Goal: Task Accomplishment & Management: Manage account settings

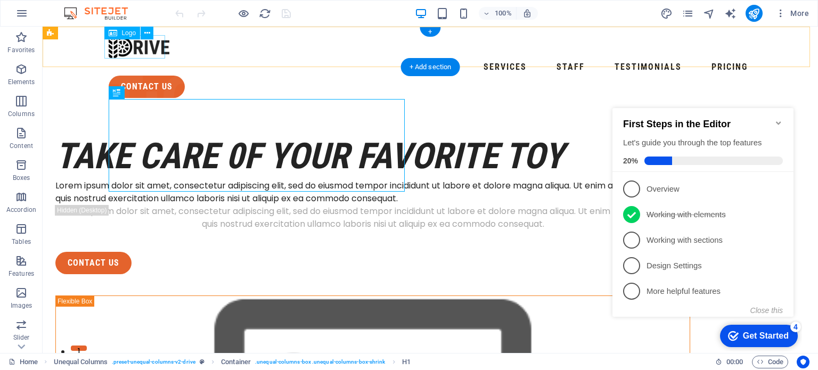
click at [143, 42] on div at bounding box center [430, 46] width 643 height 23
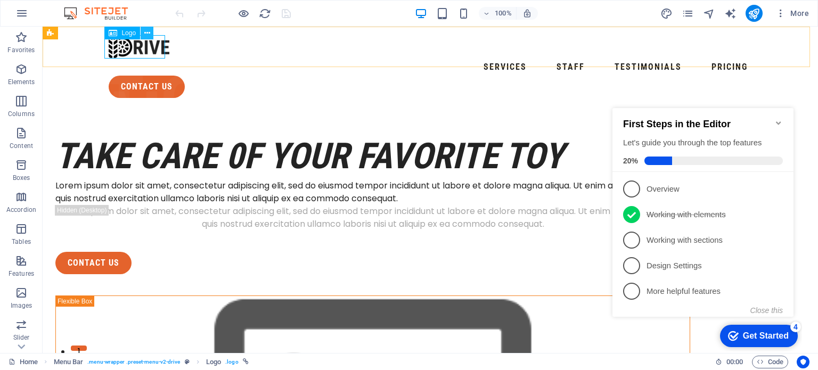
click at [145, 34] on icon at bounding box center [147, 33] width 6 height 11
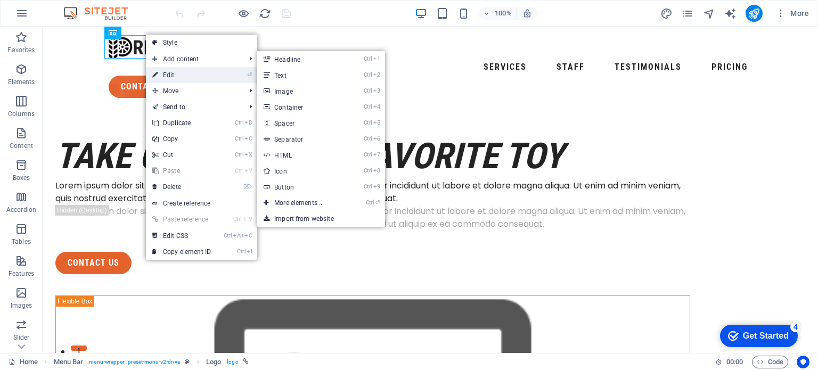
click at [170, 74] on link "⏎ Edit" at bounding box center [181, 75] width 71 height 16
select select "px"
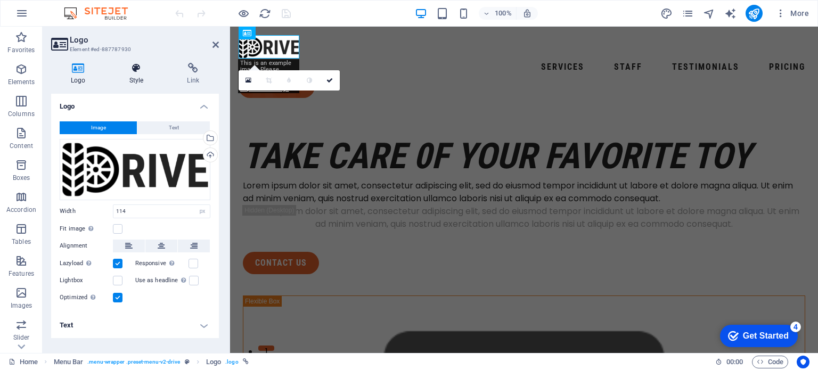
click at [134, 72] on icon at bounding box center [137, 68] width 54 height 11
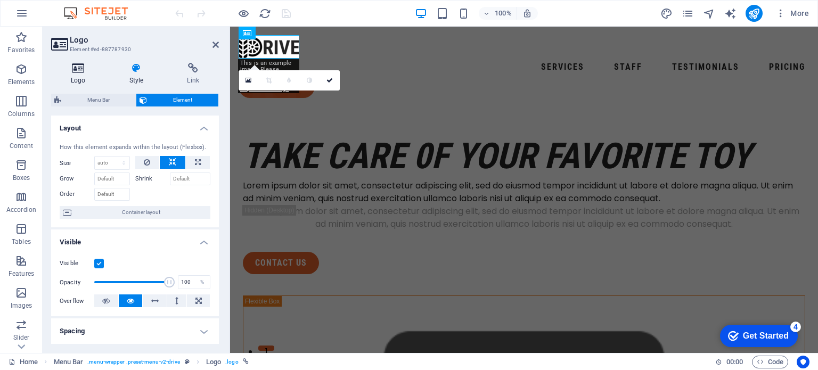
click at [78, 68] on icon at bounding box center [78, 68] width 54 height 11
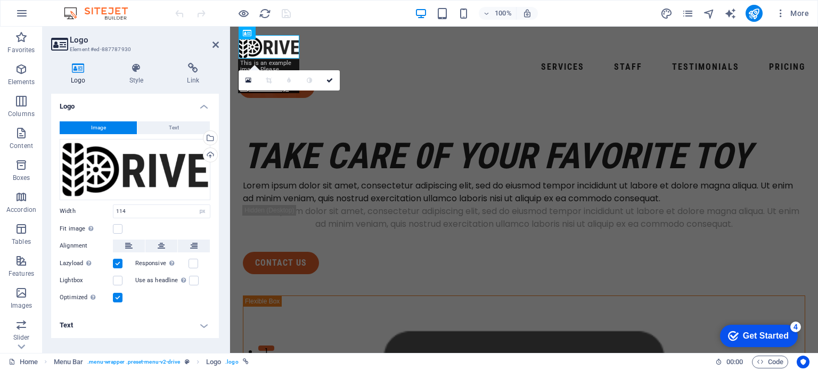
click at [104, 127] on span "Image" at bounding box center [98, 127] width 15 height 13
click at [92, 127] on span "Image" at bounding box center [98, 127] width 15 height 13
click at [209, 154] on div "Upload" at bounding box center [209, 156] width 16 height 16
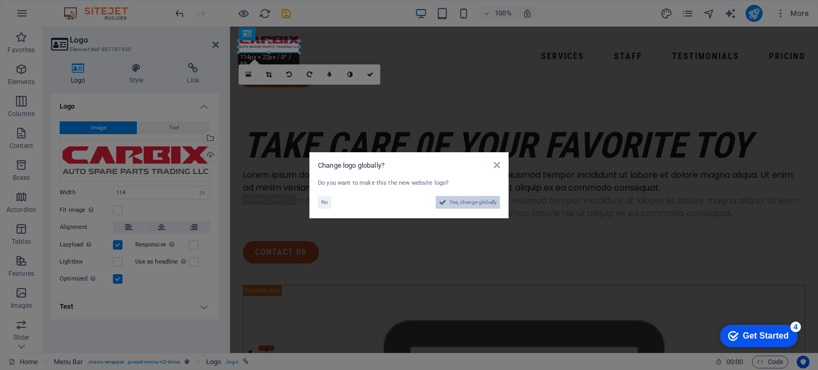
click at [467, 204] on span "Yes, change globally" at bounding box center [472, 202] width 47 height 13
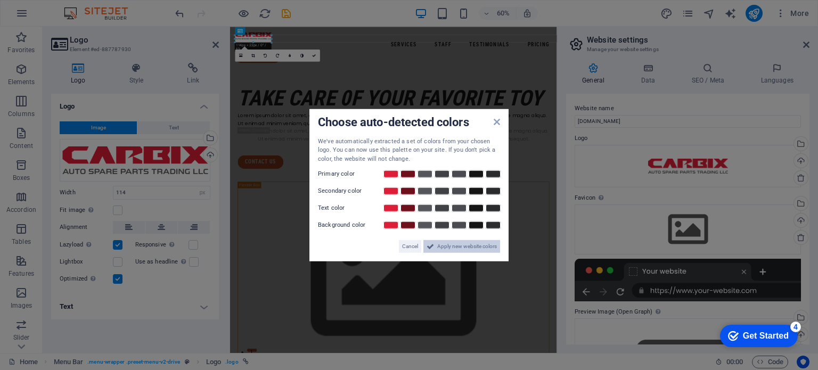
click at [461, 246] on span "Apply new website colors" at bounding box center [467, 246] width 60 height 13
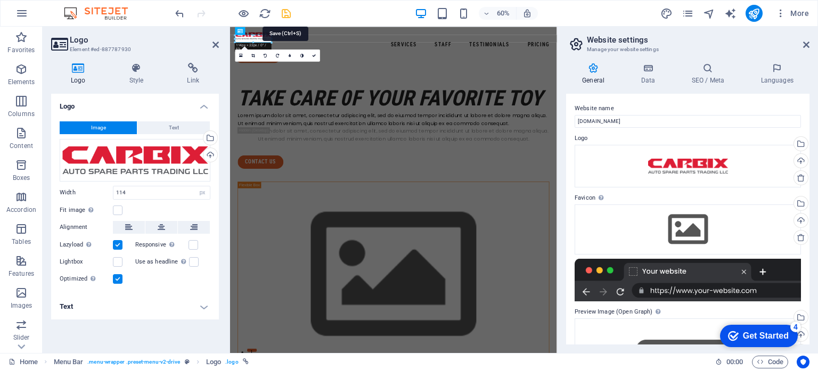
click at [285, 12] on icon "save" at bounding box center [286, 13] width 12 height 12
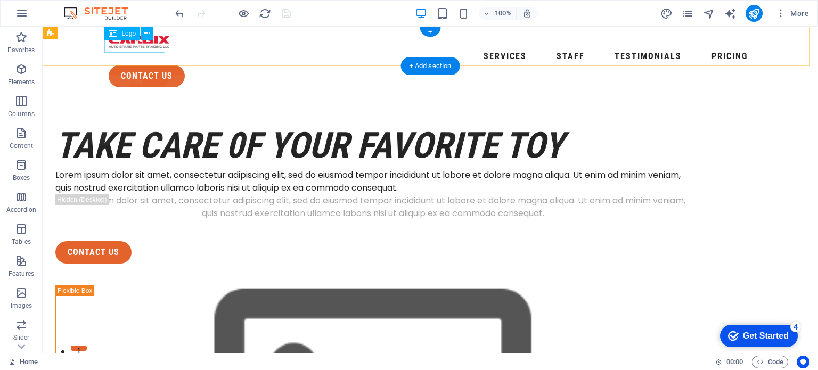
click at [147, 48] on div at bounding box center [430, 41] width 643 height 13
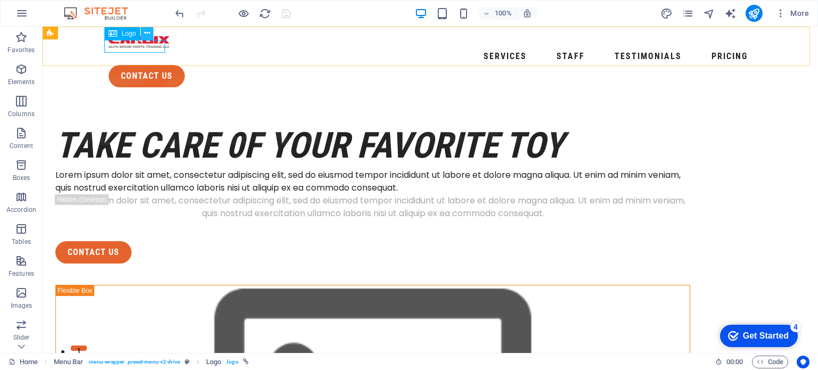
click at [147, 32] on icon at bounding box center [147, 33] width 6 height 11
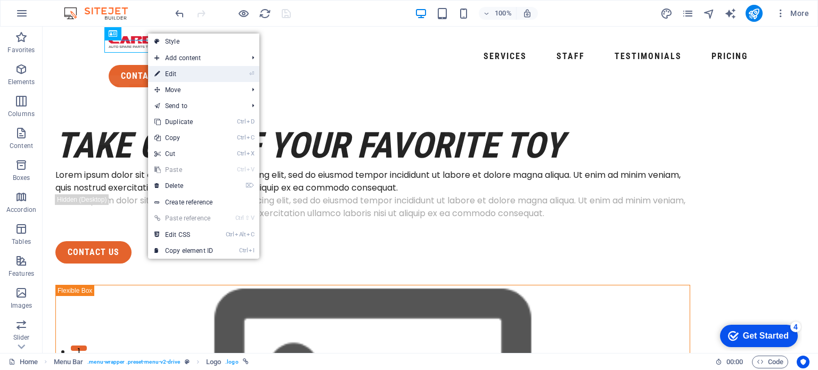
click at [174, 69] on link "⏎ Edit" at bounding box center [183, 74] width 71 height 16
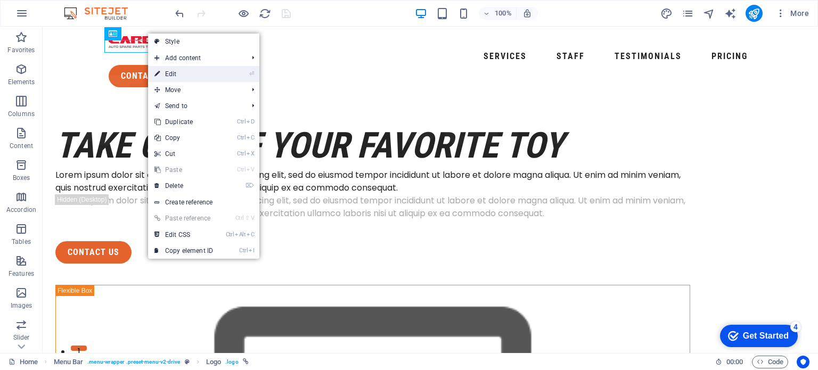
select select "px"
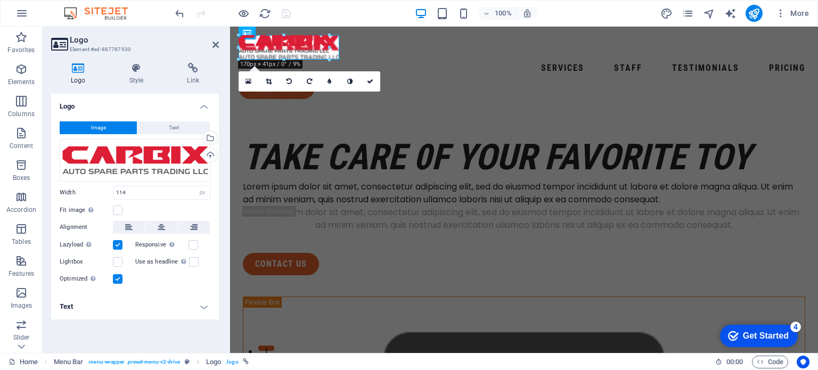
drag, startPoint x: 299, startPoint y: 53, endPoint x: 338, endPoint y: 65, distance: 41.6
type input "189"
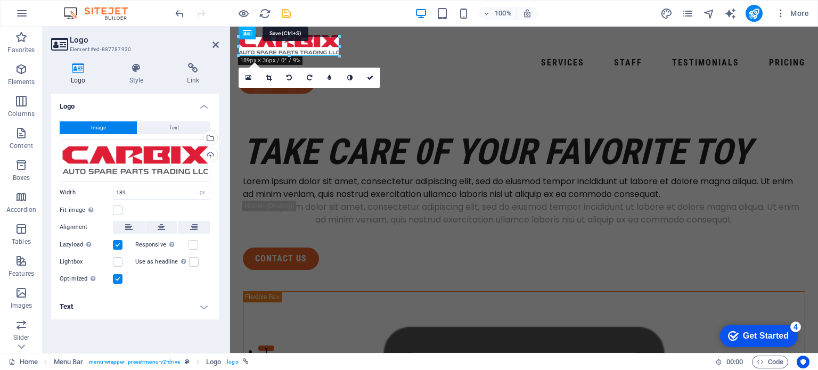
click at [284, 10] on icon "save" at bounding box center [286, 13] width 12 height 12
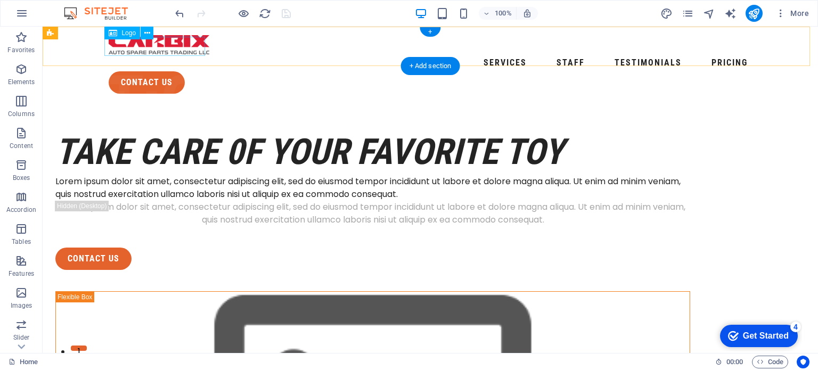
click at [158, 47] on div at bounding box center [430, 44] width 643 height 19
click at [161, 42] on div at bounding box center [430, 44] width 643 height 19
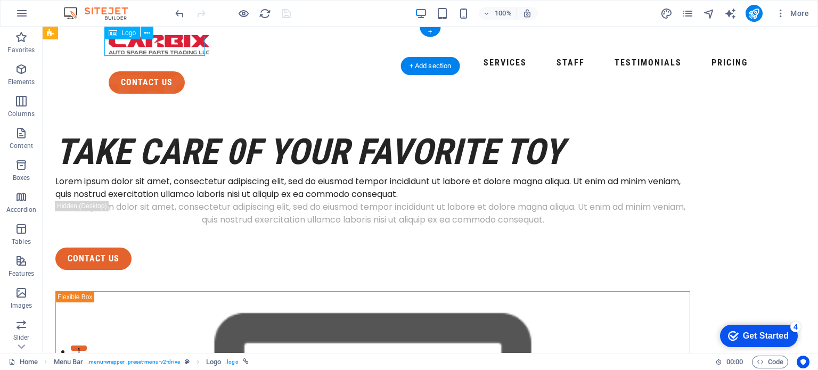
select select "px"
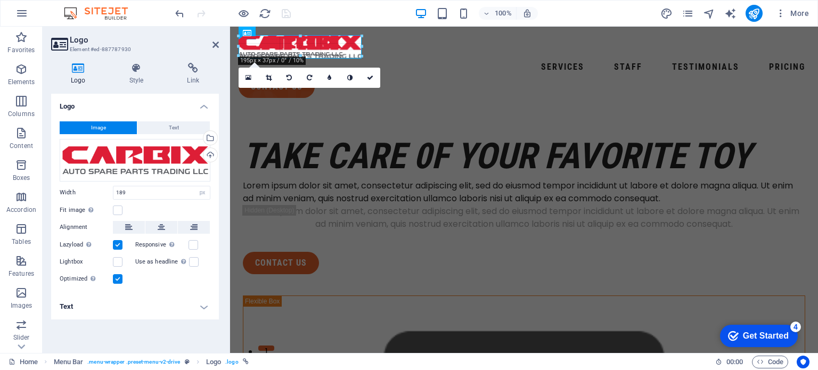
type input "231"
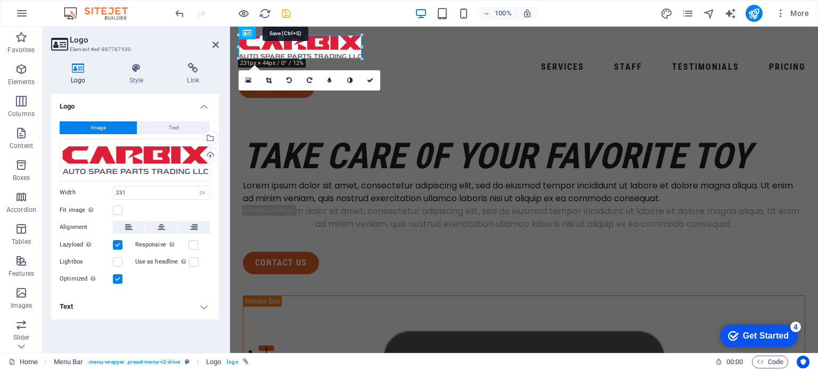
click at [285, 10] on icon "save" at bounding box center [286, 13] width 12 height 12
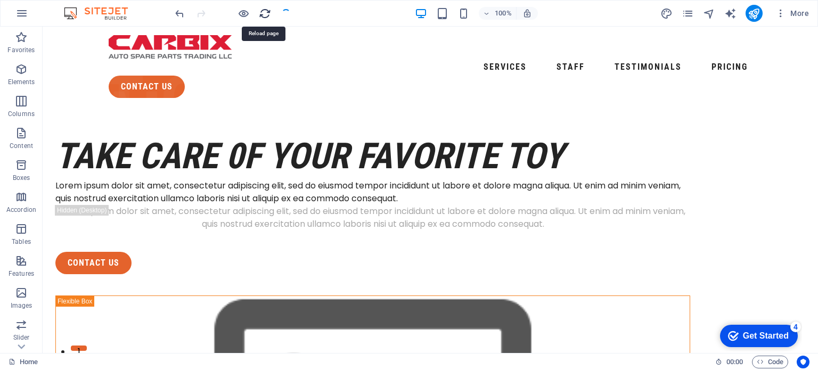
click at [263, 10] on icon "reload" at bounding box center [265, 13] width 12 height 12
click at [263, 12] on icon "reload" at bounding box center [265, 13] width 12 height 12
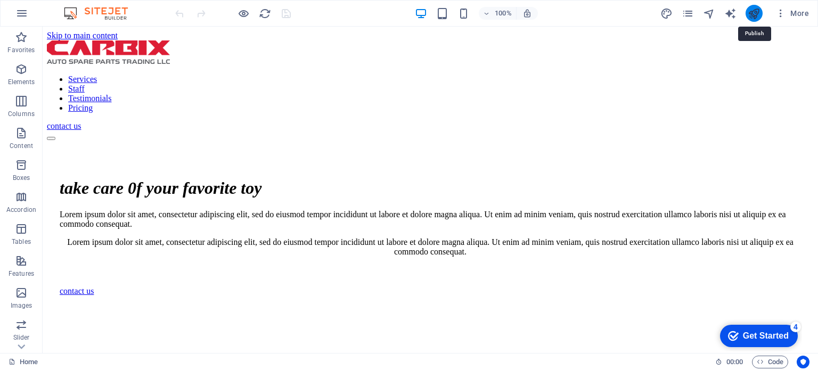
click at [754, 10] on icon "publish" at bounding box center [753, 13] width 12 height 12
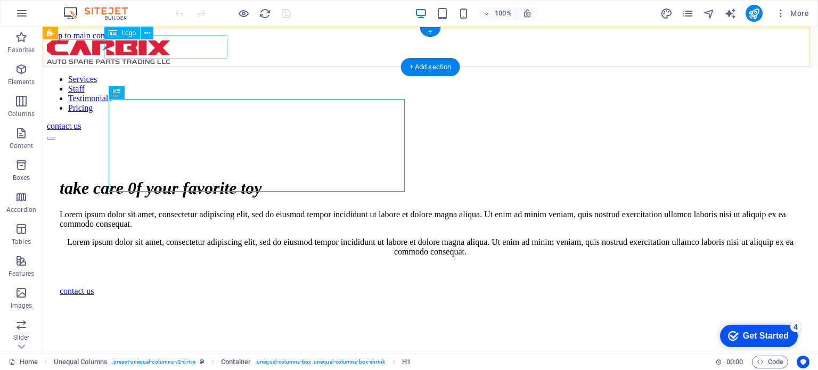
click at [169, 46] on div at bounding box center [430, 53] width 766 height 26
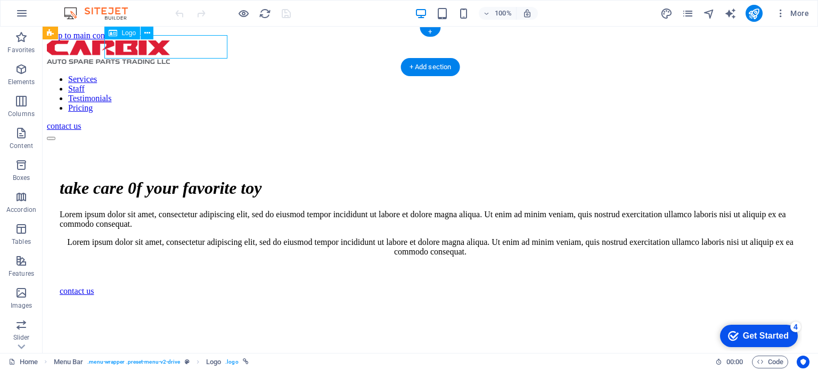
click at [169, 46] on div at bounding box center [430, 53] width 766 height 26
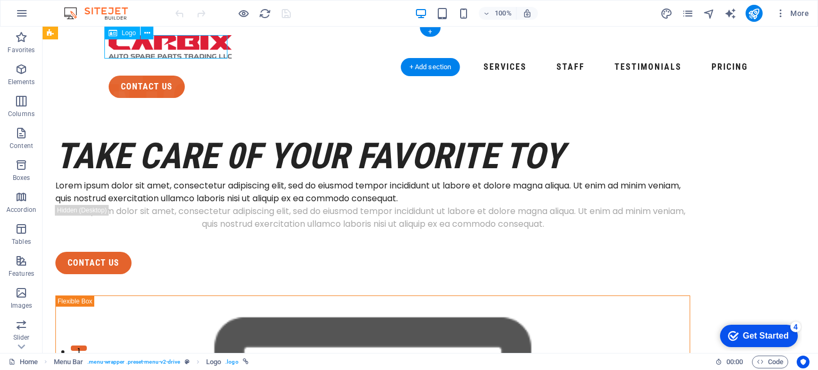
select select "px"
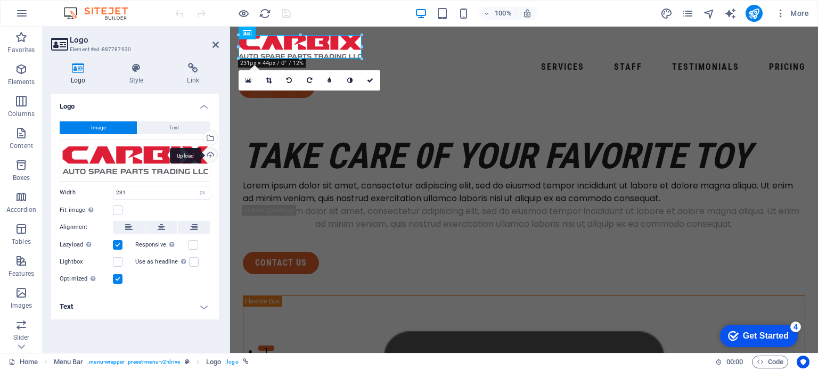
click at [209, 153] on div "Upload" at bounding box center [209, 156] width 16 height 16
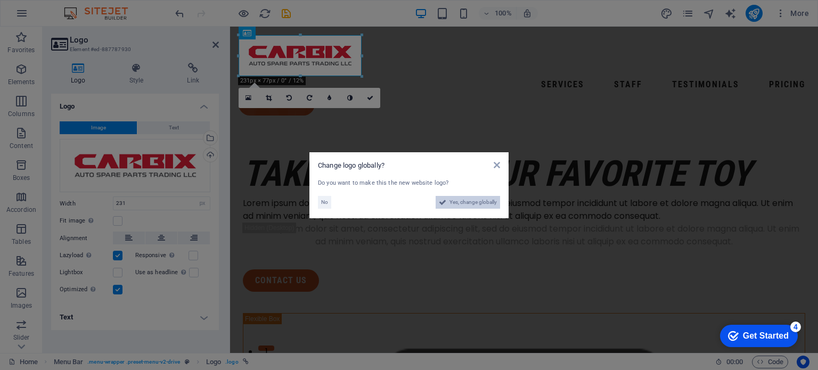
click at [466, 202] on span "Yes, change globally" at bounding box center [472, 202] width 47 height 13
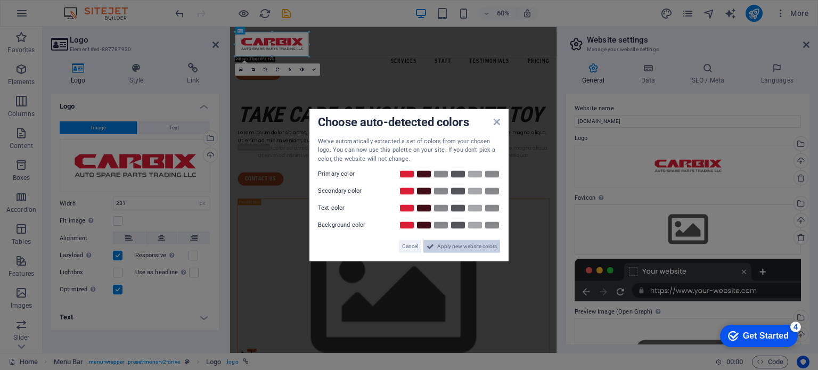
click at [456, 244] on span "Apply new website colors" at bounding box center [467, 246] width 60 height 13
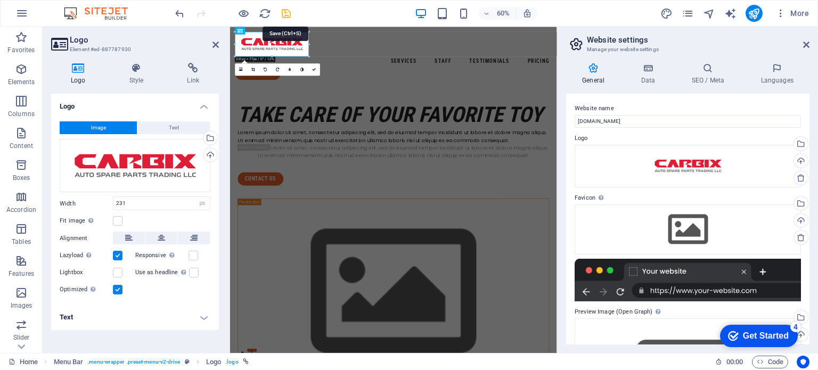
click at [288, 12] on icon "save" at bounding box center [286, 13] width 12 height 12
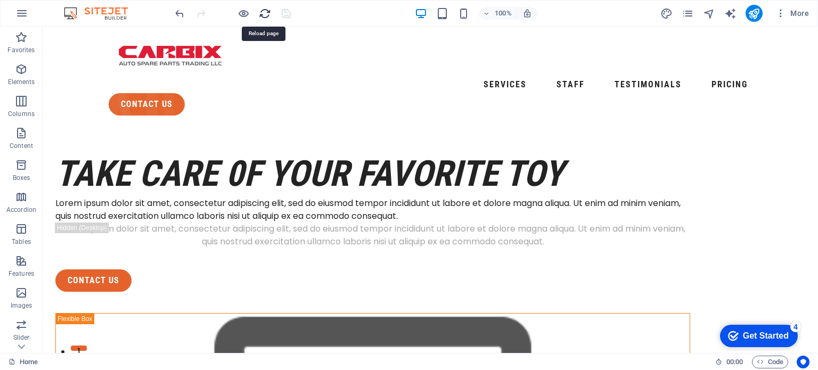
click at [264, 10] on icon "reload" at bounding box center [265, 13] width 12 height 12
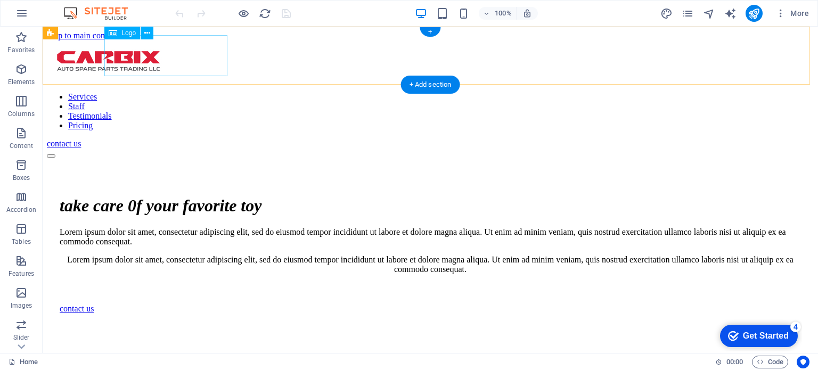
click at [170, 55] on div at bounding box center [430, 61] width 766 height 43
drag, startPoint x: 169, startPoint y: 53, endPoint x: 172, endPoint y: 67, distance: 14.2
click at [172, 67] on div at bounding box center [430, 61] width 766 height 43
click at [169, 55] on div at bounding box center [430, 61] width 766 height 43
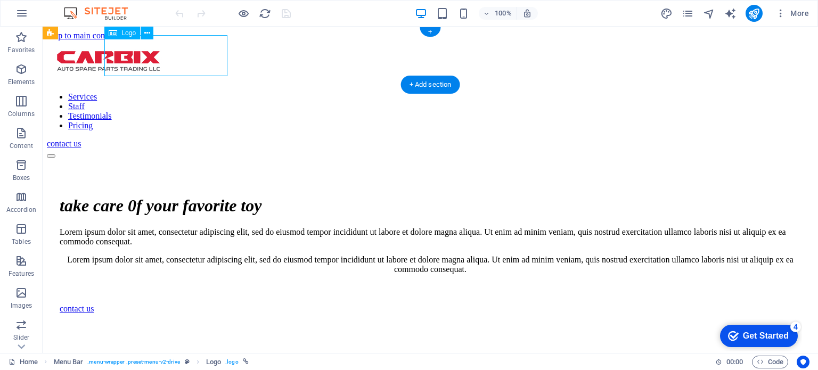
select select "px"
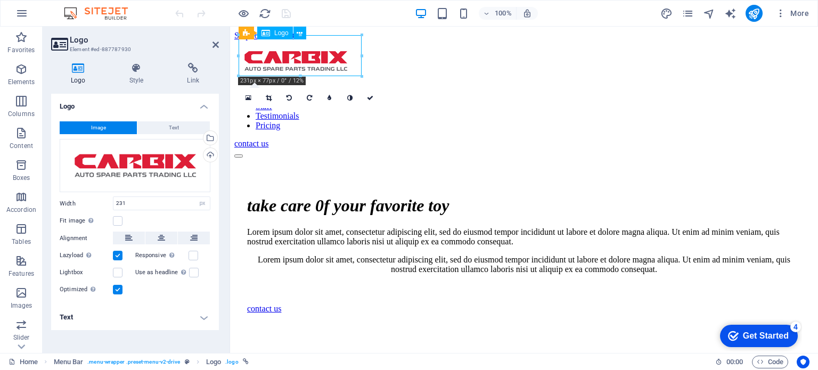
drag, startPoint x: 294, startPoint y: 53, endPoint x: 301, endPoint y: 63, distance: 12.7
click at [301, 63] on div at bounding box center [523, 61] width 579 height 43
drag, startPoint x: 302, startPoint y: 52, endPoint x: 307, endPoint y: 61, distance: 10.2
click at [307, 61] on div at bounding box center [523, 61] width 579 height 43
drag, startPoint x: 282, startPoint y: 55, endPoint x: 288, endPoint y: 61, distance: 8.7
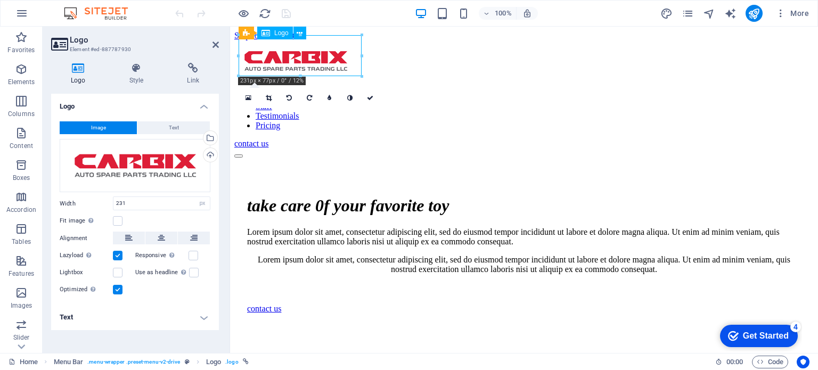
click at [288, 61] on div at bounding box center [523, 61] width 579 height 43
click at [370, 96] on icon at bounding box center [370, 98] width 6 height 6
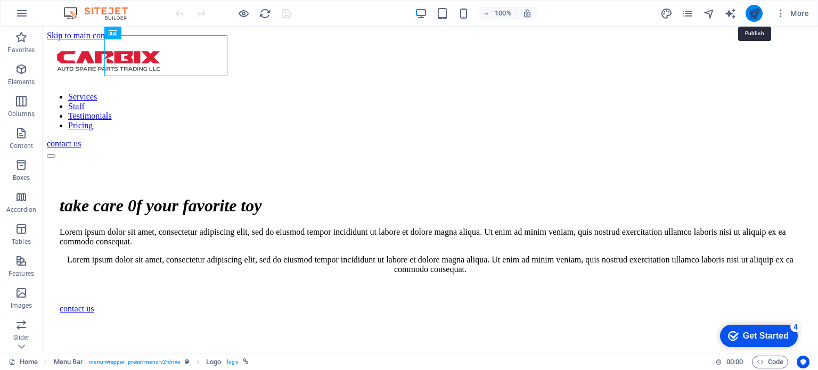
click at [756, 12] on icon "publish" at bounding box center [753, 13] width 12 height 12
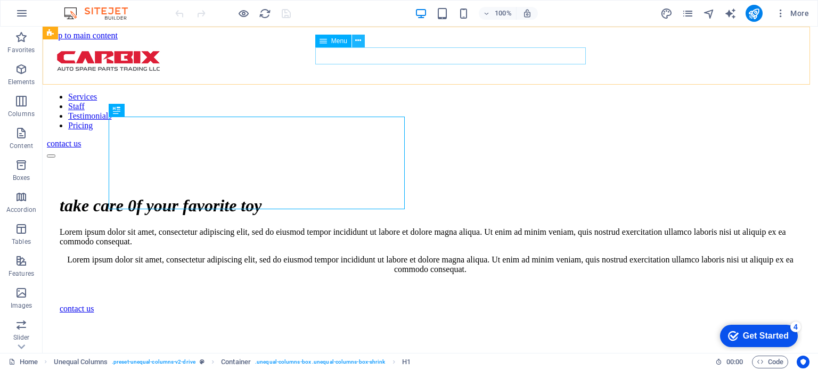
click at [358, 38] on icon at bounding box center [358, 40] width 6 height 11
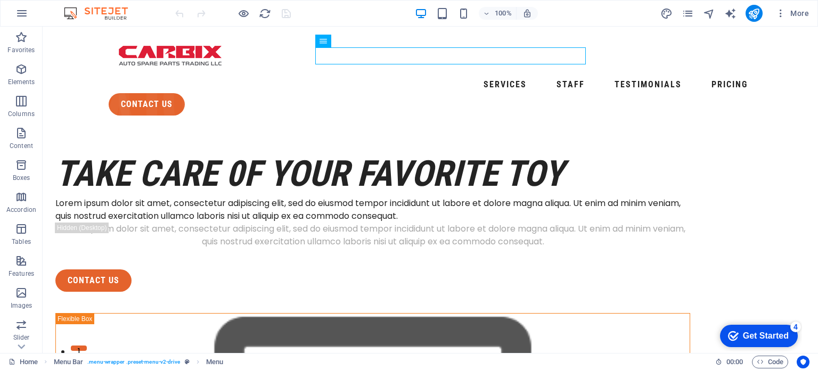
click at [387, 11] on div "100% More" at bounding box center [493, 13] width 640 height 17
